Goal: Task Accomplishment & Management: Use online tool/utility

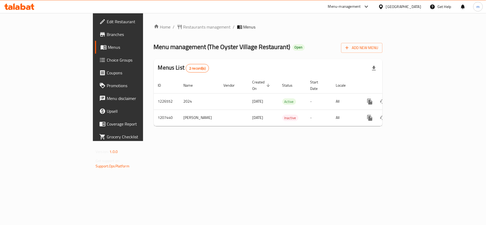
click at [107, 61] on span "Choice Groups" at bounding box center [138, 60] width 63 height 6
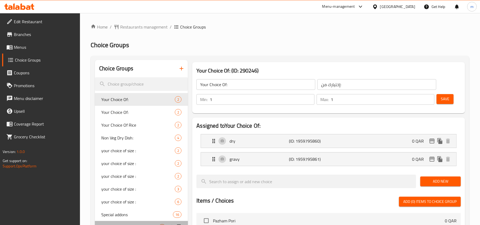
click at [125, 221] on div "your choice of size : 2" at bounding box center [141, 227] width 93 height 13
click at [120, 212] on span "Special addons" at bounding box center [137, 215] width 72 height 6
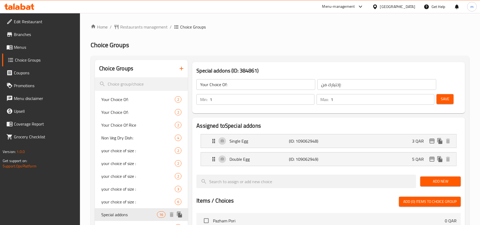
type input "your choice of size :"
type input "إختيارك من الحجم:"
type input "Special addons"
type input "إضافات خاصة"
type input "0"
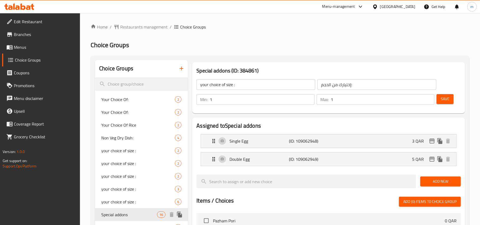
type input "13"
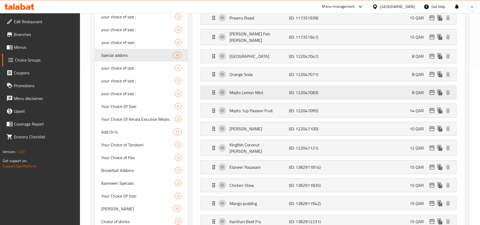
scroll to position [142, 0]
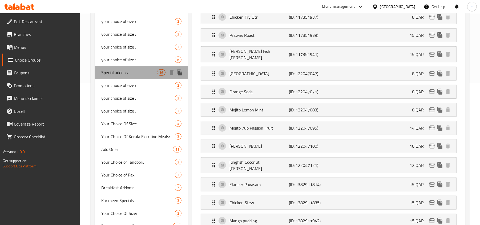
click at [123, 76] on div "Special addons 16" at bounding box center [141, 72] width 93 height 13
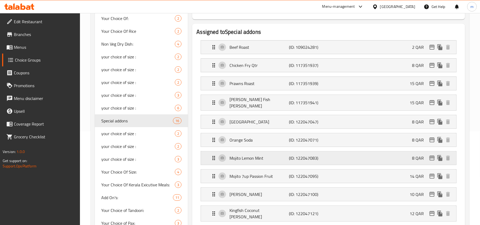
scroll to position [71, 0]
